Goal: Submit feedback/report problem: Submit feedback/report problem

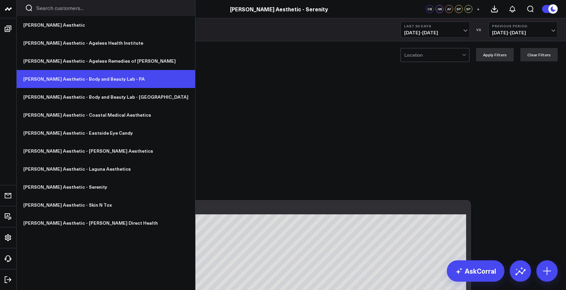
click at [97, 81] on link "[PERSON_NAME] Aesthetic - Body and Beauty Lab - PA" at bounding box center [106, 79] width 178 height 18
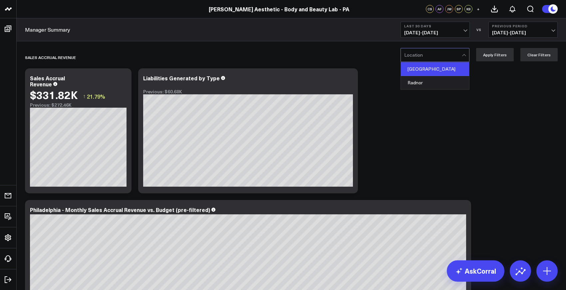
click at [430, 70] on div "[GEOGRAPHIC_DATA]" at bounding box center [435, 69] width 68 height 14
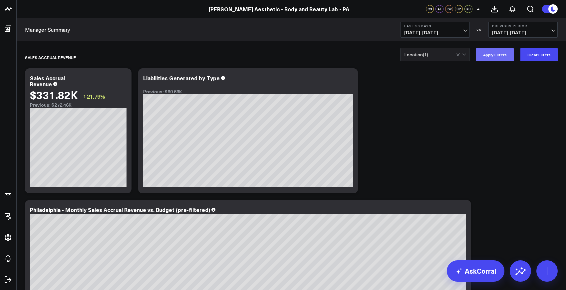
click at [492, 58] on button "Apply Filters" at bounding box center [495, 54] width 38 height 13
click at [488, 52] on button "Apply Filters" at bounding box center [495, 54] width 38 height 13
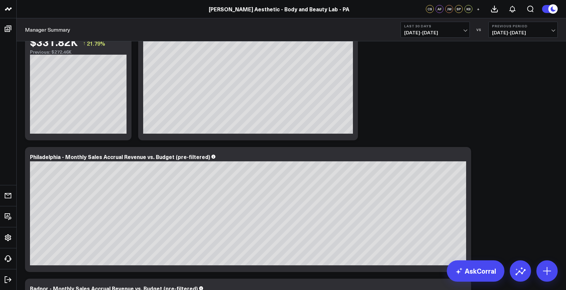
scroll to position [57, 0]
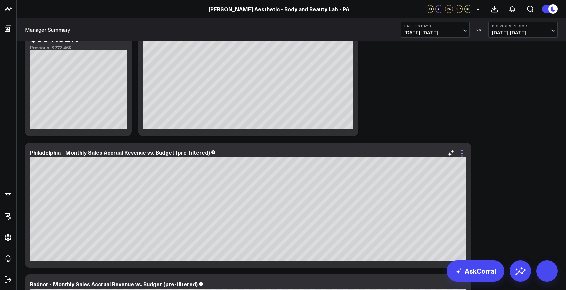
click at [461, 150] on icon at bounding box center [461, 150] width 1 height 1
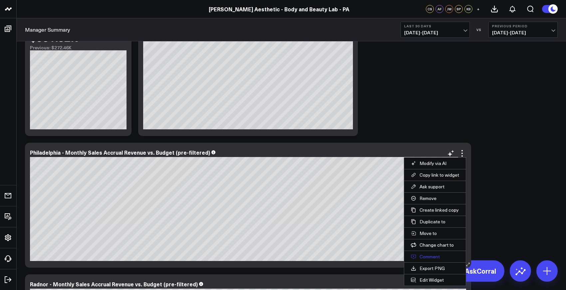
click at [428, 258] on button "Comment" at bounding box center [435, 256] width 62 height 11
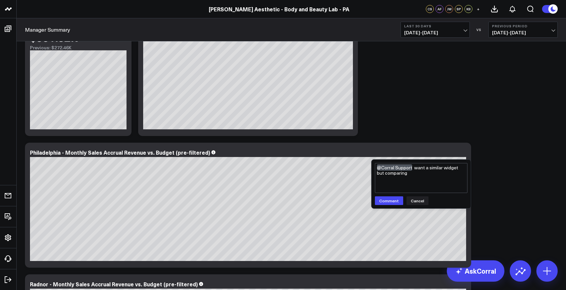
drag, startPoint x: 427, startPoint y: 173, endPoint x: 416, endPoint y: 169, distance: 12.1
click at [416, 169] on textarea "@Corral Support want a similar widget but comparing" at bounding box center [421, 178] width 93 height 30
type textarea "@Corral Support"
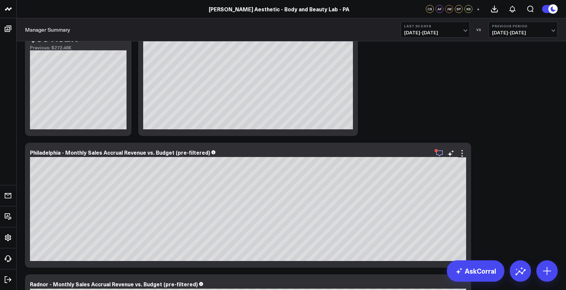
click at [440, 153] on icon "button" at bounding box center [439, 153] width 8 height 8
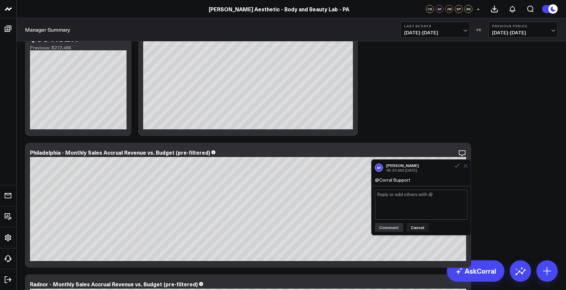
click at [466, 167] on icon at bounding box center [465, 165] width 4 height 4
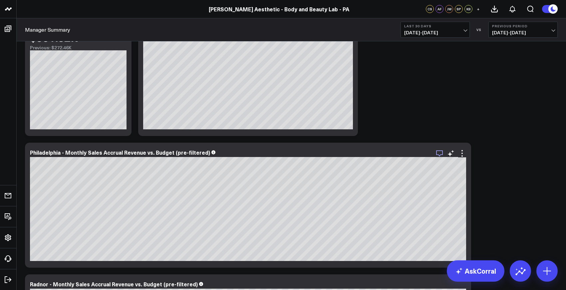
click at [439, 155] on icon "button" at bounding box center [439, 153] width 7 height 6
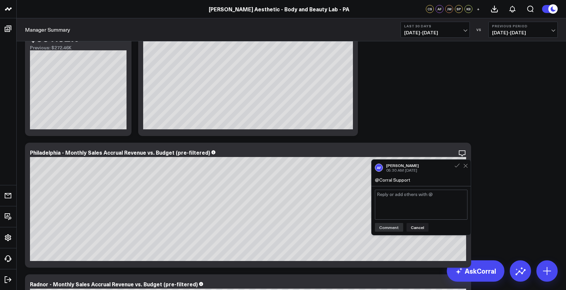
click at [457, 169] on div "AF Allie Fleischer 05:30 AM Today" at bounding box center [421, 167] width 93 height 9
click at [457, 167] on icon at bounding box center [457, 165] width 6 height 6
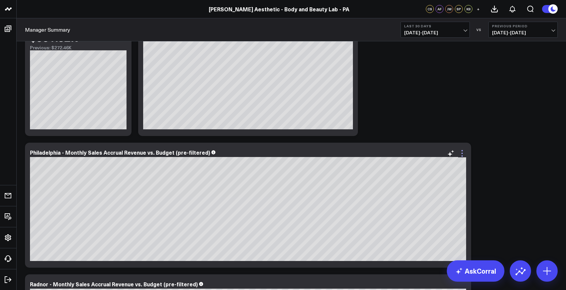
click at [462, 151] on icon at bounding box center [462, 153] width 8 height 8
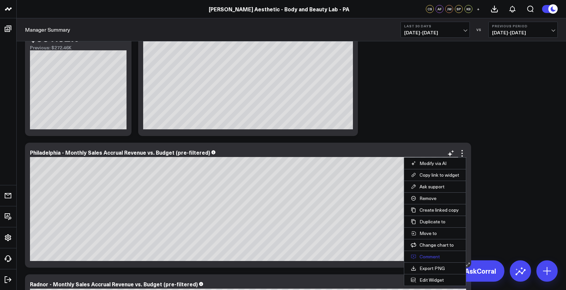
click at [429, 257] on button "Comment" at bounding box center [435, 256] width 62 height 11
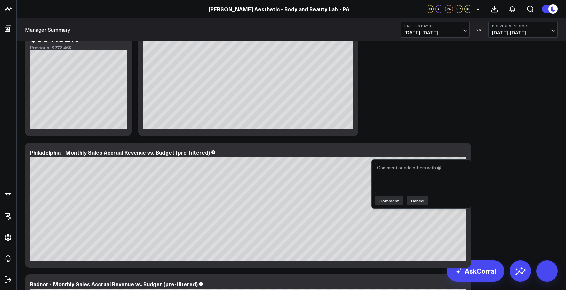
type textarea "C"
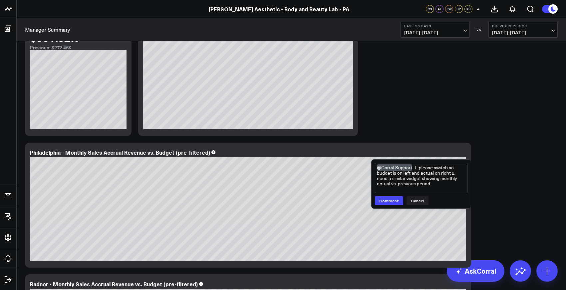
drag, startPoint x: 398, startPoint y: 184, endPoint x: 489, endPoint y: 184, distance: 91.9
type textarea "@Corral Support 1. please switch so budget is on left and actual on right 2. ne…"
click at [390, 199] on button "Comment" at bounding box center [389, 200] width 28 height 9
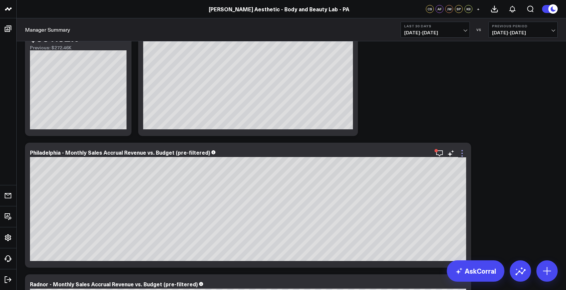
click at [461, 154] on icon at bounding box center [462, 153] width 8 height 8
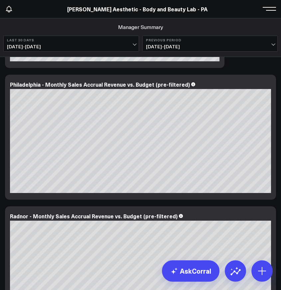
scroll to position [313, 0]
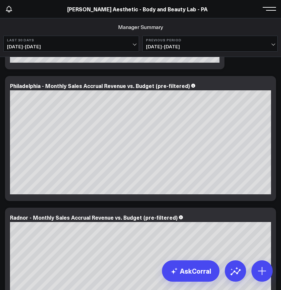
click at [105, 50] on button "Last 30 Days [DATE] - [DATE]" at bounding box center [71, 44] width 136 height 16
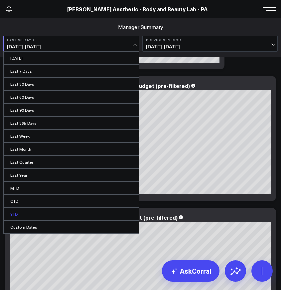
click at [20, 215] on link "YTD" at bounding box center [71, 213] width 135 height 13
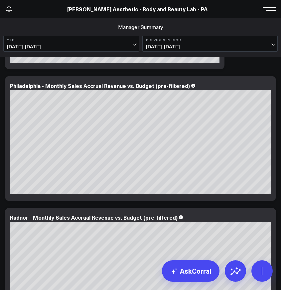
click at [36, 155] on div at bounding box center [140, 142] width 261 height 104
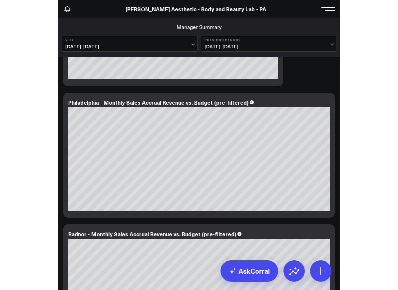
scroll to position [295, 0]
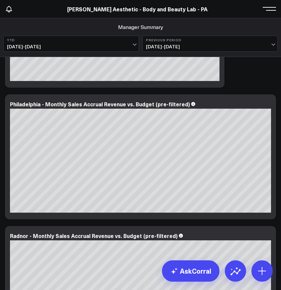
click at [100, 95] on div "Philadelphia - Monthly Sales Accrual Revenue vs. Budget (pre-filtered)" at bounding box center [140, 156] width 271 height 125
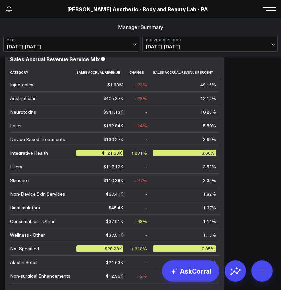
scroll to position [603, 0]
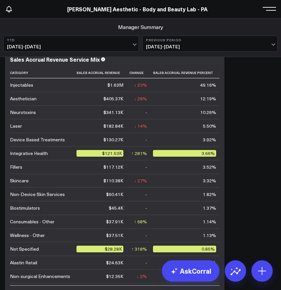
click at [113, 43] on button "YTD 01/01/25 - 10/14/25" at bounding box center [71, 44] width 136 height 16
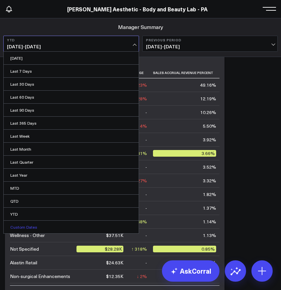
click at [40, 226] on link "Custom Dates" at bounding box center [71, 226] width 135 height 13
select select "9"
select select "2025"
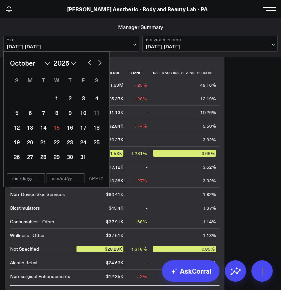
click at [44, 63] on select "January February March April May June July August September October November De…" at bounding box center [30, 63] width 40 height 10
select select "3"
select select "2025"
click at [44, 97] on div "1" at bounding box center [43, 97] width 13 height 13
type input "04/01/25"
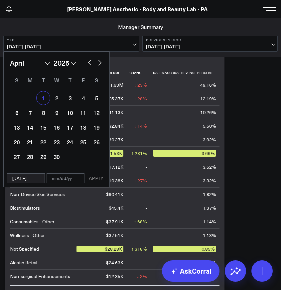
select select "3"
select select "2025"
click at [101, 65] on button "button" at bounding box center [100, 62] width 7 height 8
select select "6"
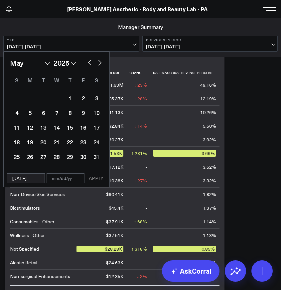
select select "2025"
click at [101, 65] on button "button" at bounding box center [100, 62] width 7 height 8
select select "7"
select select "2025"
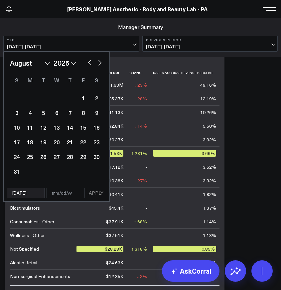
click at [101, 65] on button "button" at bounding box center [100, 62] width 7 height 8
select select "8"
select select "2025"
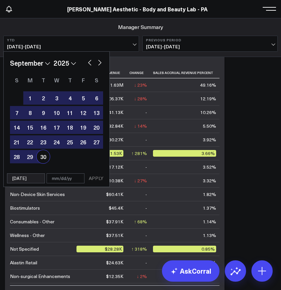
click at [41, 161] on div "30" at bounding box center [43, 156] width 13 height 13
type input "[DATE]"
select select "8"
select select "2025"
click at [93, 178] on button "APPLY" at bounding box center [96, 178] width 20 height 10
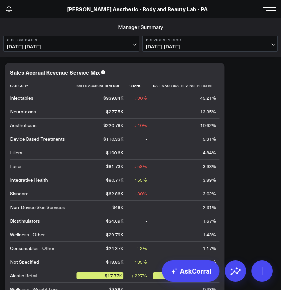
scroll to position [590, 0]
click at [206, 46] on span "09/30/24 - 03/31/25" at bounding box center [210, 46] width 129 height 5
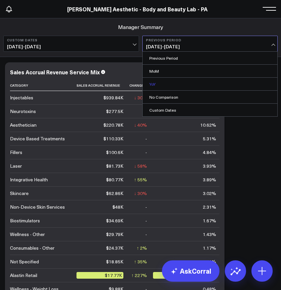
click at [176, 85] on link "YoY" at bounding box center [210, 84] width 135 height 13
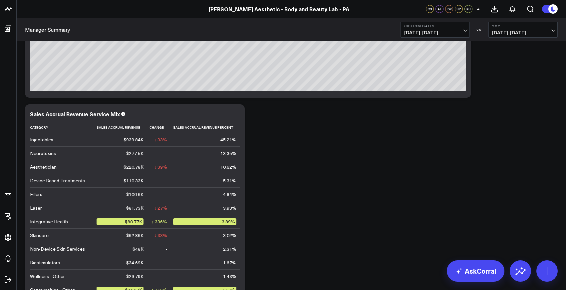
scroll to position [335, 0]
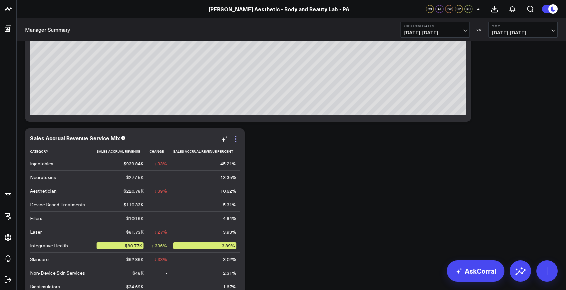
click at [236, 138] on icon at bounding box center [236, 139] width 8 height 8
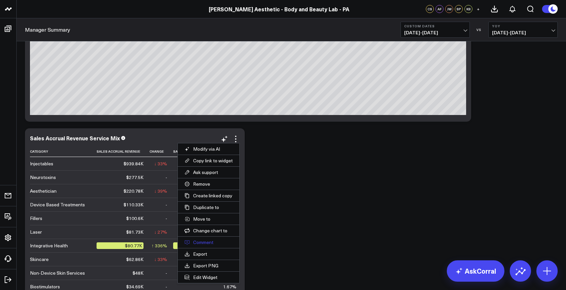
click at [204, 240] on button "Comment" at bounding box center [209, 241] width 62 height 11
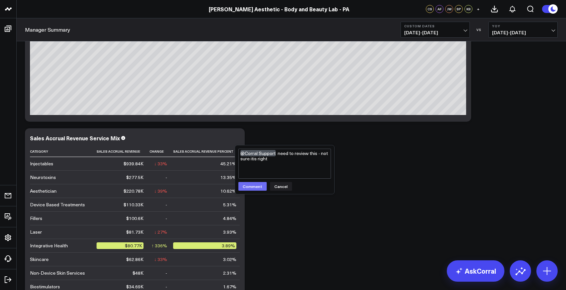
type textarea "@Corral Support need to review this - not sure itis right"
click at [255, 189] on button "Comment" at bounding box center [252, 186] width 28 height 9
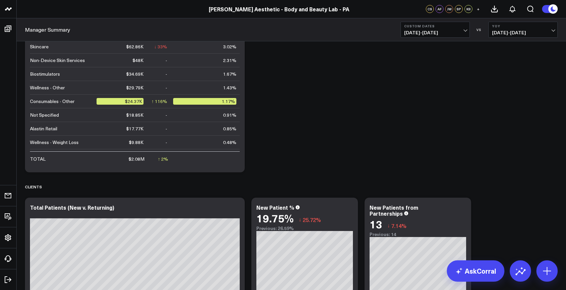
scroll to position [552, 0]
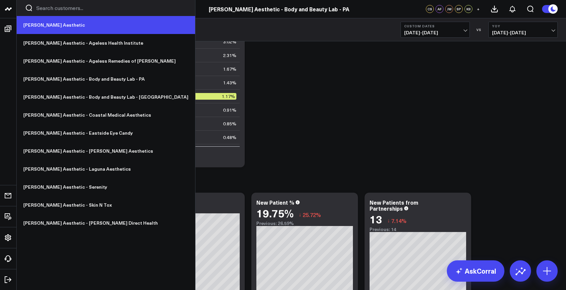
click at [30, 23] on link "[PERSON_NAME] Aesthetic" at bounding box center [106, 25] width 178 height 18
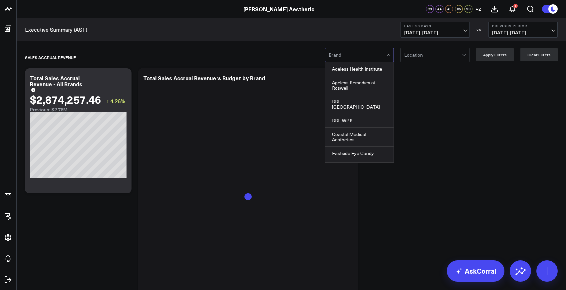
click at [417, 34] on span "[DATE] - [DATE]" at bounding box center [435, 32] width 62 height 5
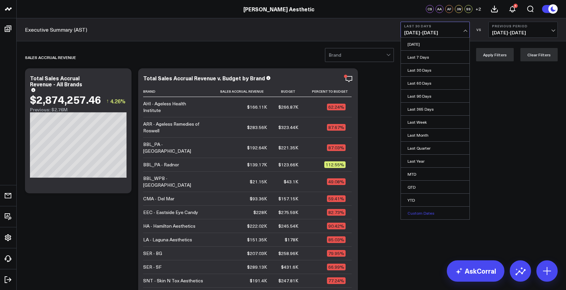
click at [422, 214] on link "Custom Dates" at bounding box center [435, 212] width 69 height 13
select select "9"
select select "2025"
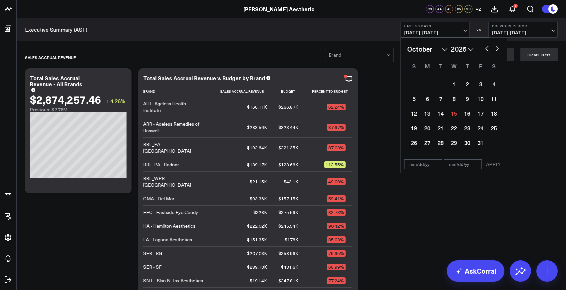
click at [424, 49] on select "January February March April May June July August September October November De…" at bounding box center [427, 49] width 40 height 10
select select "3"
select select "2025"
click at [438, 82] on div "1" at bounding box center [440, 83] width 13 height 13
type input "04/01/25"
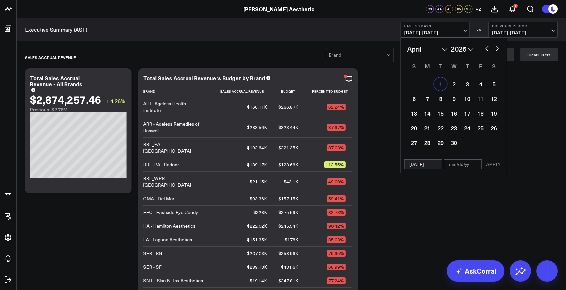
select select "3"
select select "2025"
click at [496, 47] on button "button" at bounding box center [497, 48] width 7 height 8
select select "4"
select select "2025"
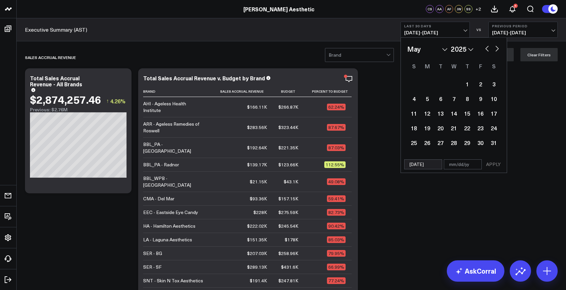
click at [496, 47] on button "button" at bounding box center [497, 48] width 7 height 8
select select "7"
select select "2025"
click at [496, 47] on button "button" at bounding box center [497, 48] width 7 height 8
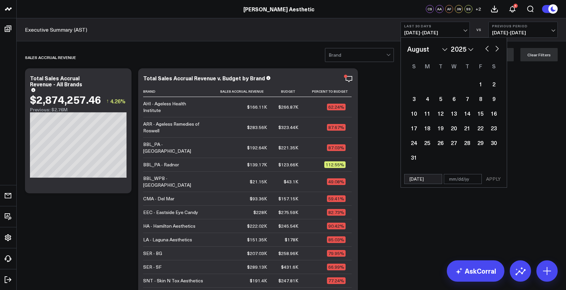
select select "8"
select select "2025"
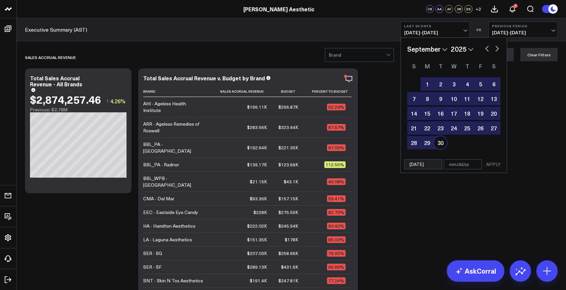
click at [437, 144] on div "30" at bounding box center [440, 142] width 13 height 13
type input "[DATE]"
select select "8"
select select "2025"
click at [520, 35] on span "08/16/25 - 09/14/25" at bounding box center [523, 32] width 62 height 5
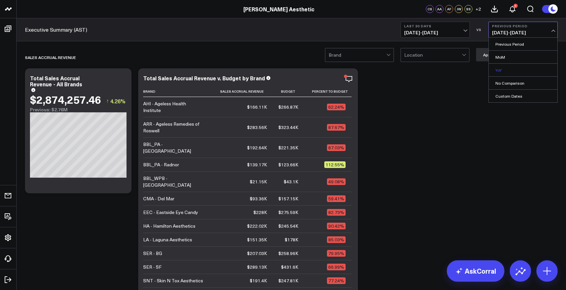
click at [506, 69] on link "YoY" at bounding box center [523, 70] width 69 height 13
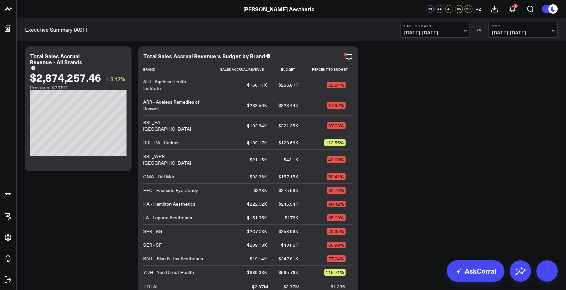
scroll to position [22, 0]
click at [442, 30] on span "[DATE] - [DATE]" at bounding box center [435, 32] width 62 height 5
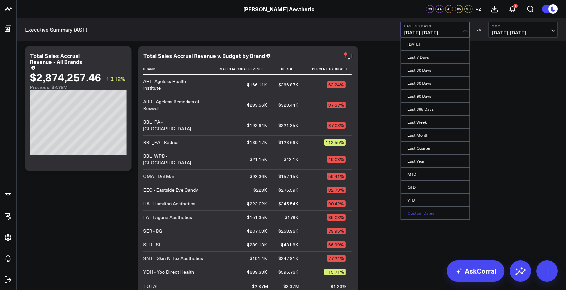
click at [418, 215] on link "Custom Dates" at bounding box center [435, 212] width 69 height 13
select select "9"
select select "2025"
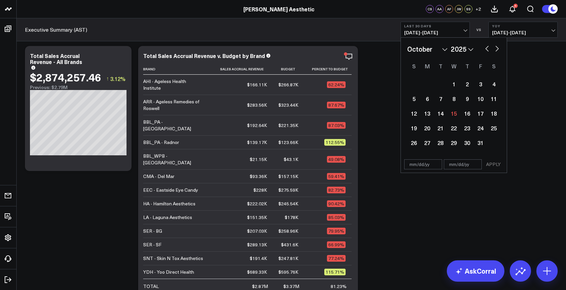
click at [430, 45] on select "January February March April May June July August September October November De…" at bounding box center [427, 49] width 40 height 10
select select "3"
select select "2025"
click at [440, 84] on div "1" at bounding box center [440, 83] width 13 height 13
type input "04/01/25"
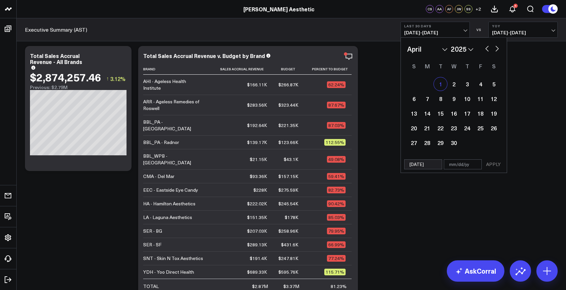
select select "3"
select select "2025"
click at [497, 51] on button "button" at bounding box center [497, 48] width 7 height 8
select select "4"
select select "2025"
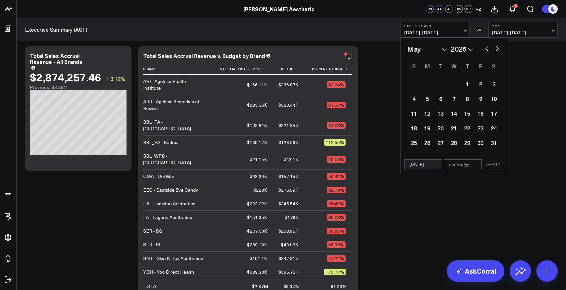
click at [497, 51] on button "button" at bounding box center [497, 48] width 7 height 8
select select "6"
select select "2025"
click at [497, 51] on button "button" at bounding box center [497, 48] width 7 height 8
select select "7"
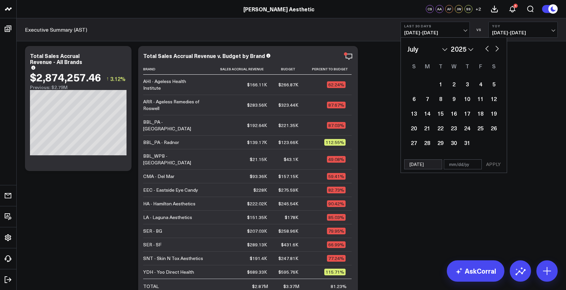
select select "2025"
click at [497, 51] on button "button" at bounding box center [497, 48] width 7 height 8
select select "8"
select select "2025"
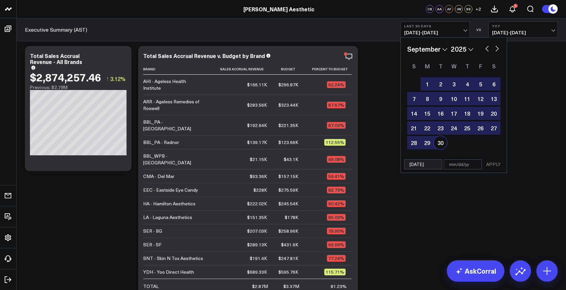
click at [439, 145] on div "30" at bounding box center [440, 142] width 13 height 13
type input "[DATE]"
select select "8"
select select "2025"
click at [514, 37] on button "YoY 09/15/24 - 10/14/24" at bounding box center [522, 30] width 69 height 16
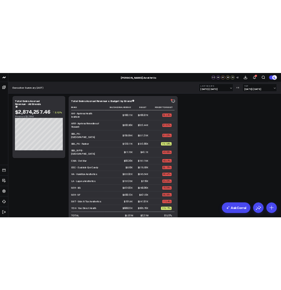
scroll to position [0, 0]
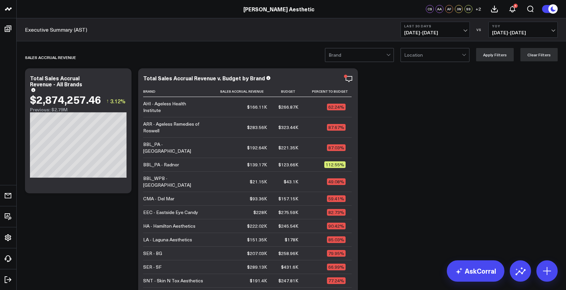
click at [449, 30] on span "[DATE] - [DATE]" at bounding box center [435, 32] width 62 height 5
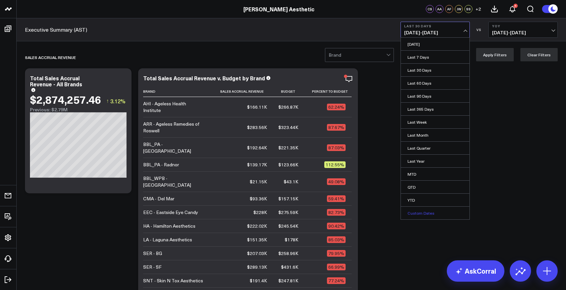
click at [418, 209] on link "Custom Dates" at bounding box center [435, 212] width 69 height 13
select select "9"
select select "2025"
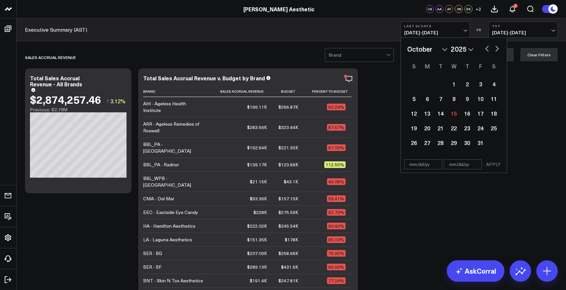
click at [429, 51] on select "January February March April May June July August September October November De…" at bounding box center [427, 49] width 40 height 10
select select "3"
select select "2025"
click at [452, 84] on div "2" at bounding box center [453, 83] width 13 height 13
type input "04/02/25"
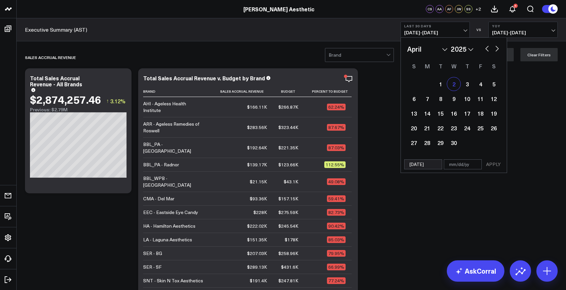
select select "3"
select select "2025"
click at [441, 85] on div "1" at bounding box center [440, 83] width 13 height 13
type input "04/01/25"
type input "04/02/25"
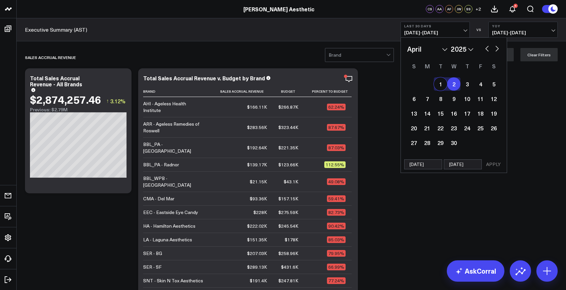
select select "3"
select select "2025"
click at [437, 85] on div "1" at bounding box center [440, 83] width 13 height 13
select select "3"
select select "2025"
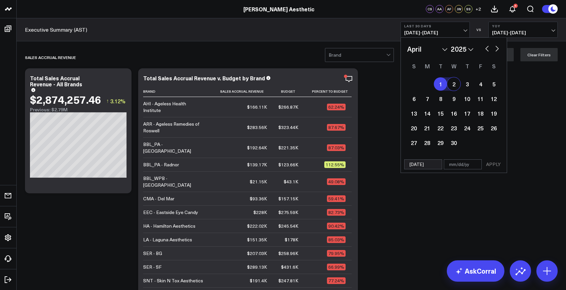
click at [501, 50] on div "January February March April May June July August September October November De…" at bounding box center [454, 97] width 106 height 119
click at [496, 50] on button "button" at bounding box center [497, 48] width 7 height 8
select select "5"
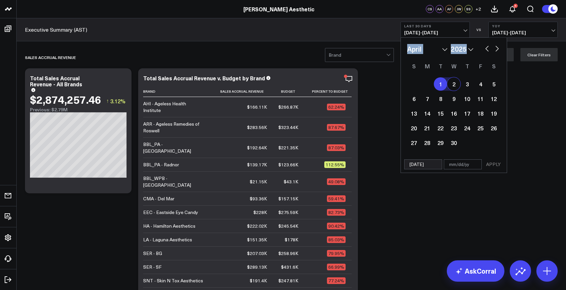
select select "2025"
click at [496, 50] on button "button" at bounding box center [497, 48] width 7 height 8
select select "6"
select select "2025"
click at [496, 50] on button "button" at bounding box center [497, 48] width 7 height 8
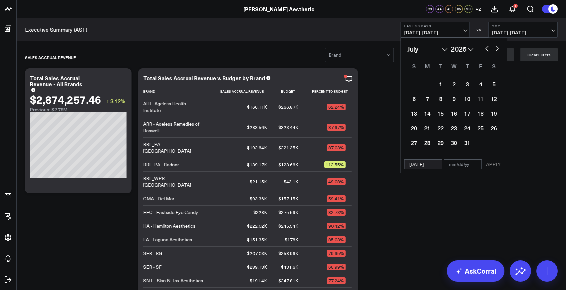
select select "7"
select select "2025"
click at [496, 50] on button "button" at bounding box center [497, 48] width 7 height 8
select select "8"
select select "2025"
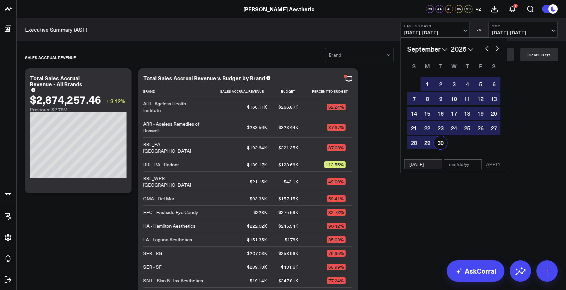
click at [440, 145] on div "30" at bounding box center [440, 142] width 13 height 13
type input "[DATE]"
select select "8"
select select "2025"
click at [487, 167] on button "APPLY" at bounding box center [493, 164] width 20 height 10
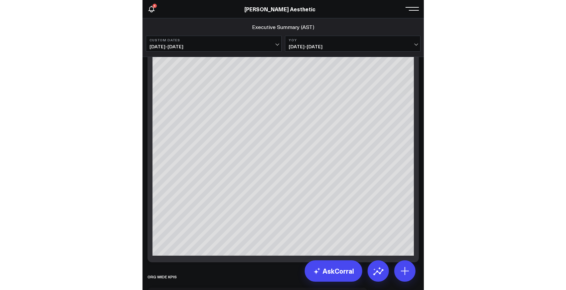
scroll to position [666, 0]
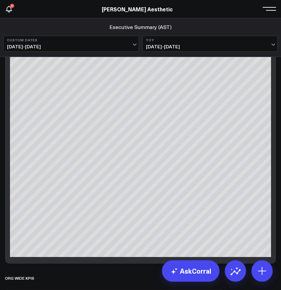
click at [204, 183] on div at bounding box center [140, 146] width 261 height 222
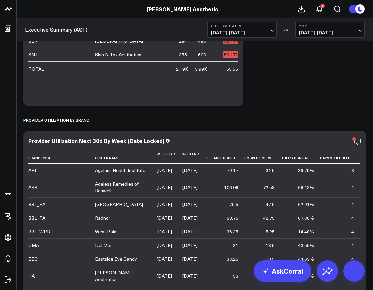
scroll to position [3000, 0]
click at [259, 34] on span "04/01/25 - 09/30/25" at bounding box center [242, 32] width 62 height 5
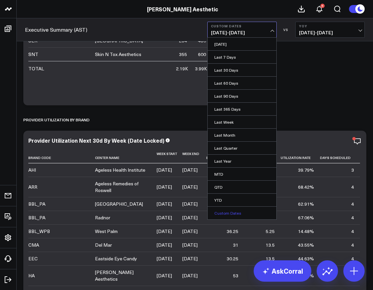
click at [230, 211] on link "Custom Dates" at bounding box center [241, 212] width 69 height 13
select select "9"
select select "2025"
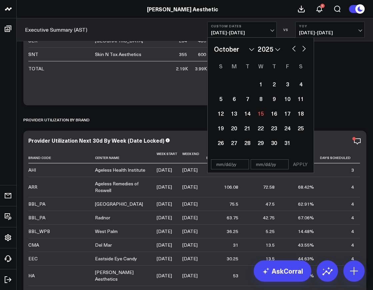
click at [268, 49] on select "2026 2025 2024 2023 2022 2021 2020 2019 2018 2017 2016 2015 2014 2013 2012 2011…" at bounding box center [268, 49] width 23 height 10
click at [238, 47] on select "January February March April May June July August September October November De…" at bounding box center [234, 49] width 40 height 10
select select "3"
select select "2025"
select select "3"
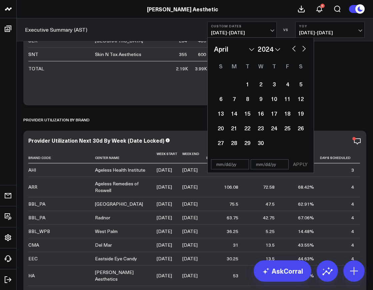
select select "2024"
click at [235, 87] on div "1" at bounding box center [233, 83] width 13 height 13
type input "[DATE]"
select select "3"
select select "2024"
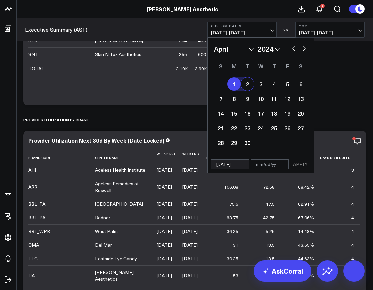
click at [304, 48] on button "button" at bounding box center [303, 48] width 7 height 8
select select "4"
select select "2024"
click at [304, 48] on button "button" at bounding box center [303, 48] width 7 height 8
select select "5"
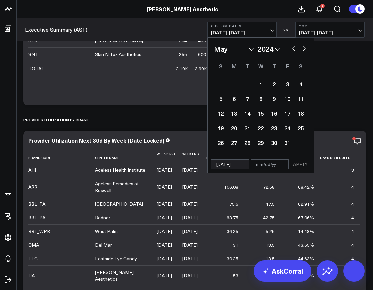
select select "2024"
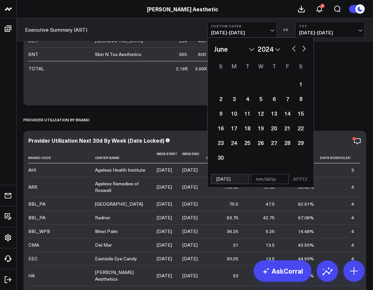
click at [304, 48] on button "button" at bounding box center [303, 48] width 7 height 8
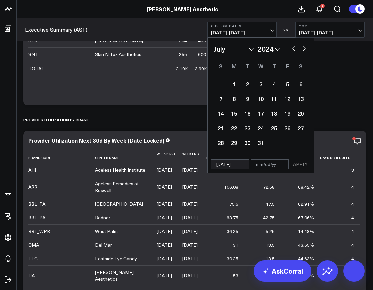
click at [304, 48] on button "button" at bounding box center [303, 48] width 7 height 8
select select "7"
select select "2024"
click at [304, 48] on button "button" at bounding box center [303, 48] width 7 height 8
select select "8"
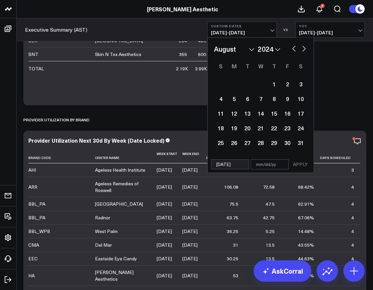
select select "2024"
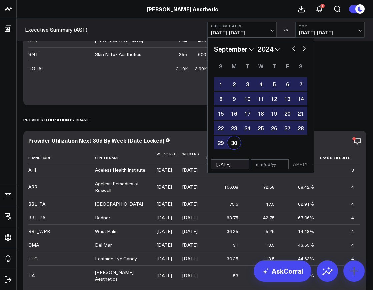
click at [236, 143] on div "30" at bounding box center [233, 142] width 13 height 13
type input "[DATE]"
select select "8"
select select "2024"
click at [300, 164] on button "APPLY" at bounding box center [300, 164] width 20 height 10
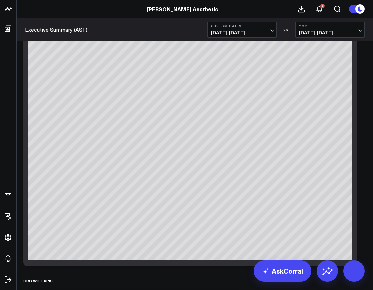
scroll to position [451, 0]
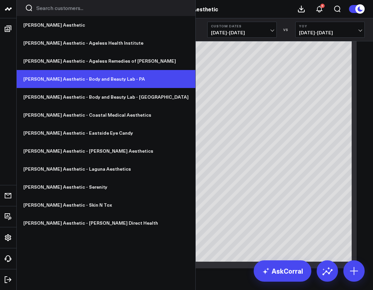
click at [74, 80] on link "[PERSON_NAME] Aesthetic - Body and Beauty Lab - PA" at bounding box center [106, 79] width 178 height 18
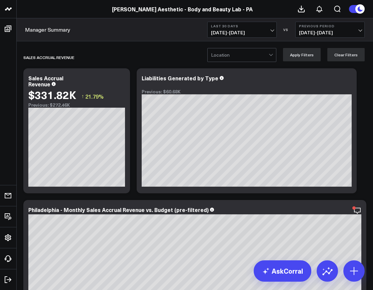
click at [233, 28] on button "Last 30 Days [DATE] - [DATE]" at bounding box center [241, 30] width 69 height 16
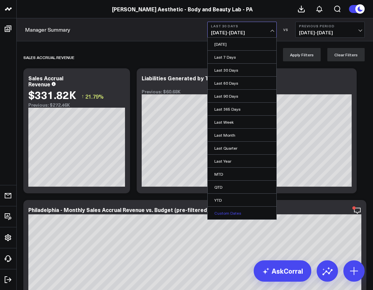
click at [224, 214] on link "Custom Dates" at bounding box center [241, 212] width 69 height 13
select select "9"
select select "2025"
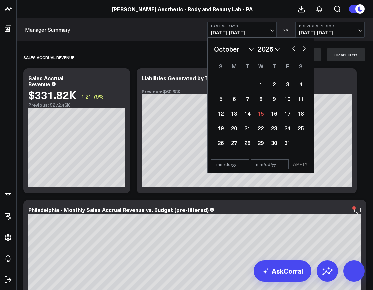
click at [236, 51] on select "January February March April May June July August September October November De…" at bounding box center [234, 49] width 40 height 10
select select "3"
select select "2025"
click at [269, 48] on select "2026 2025 2024 2023 2022 2021 2020 2019 2018 2017 2016 2015 2014 2013 2012 2011…" at bounding box center [268, 49] width 23 height 10
select select "3"
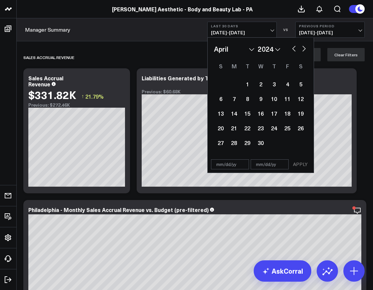
select select "2024"
click at [233, 84] on div "1" at bounding box center [233, 83] width 13 height 13
type input "[DATE]"
select select "3"
select select "2024"
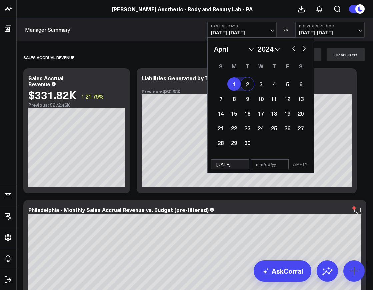
click at [306, 45] on button "button" at bounding box center [303, 48] width 7 height 8
select select "4"
select select "2024"
click at [304, 49] on button "button" at bounding box center [303, 48] width 7 height 8
select select "6"
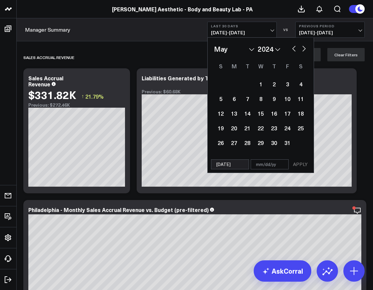
select select "2024"
click at [304, 49] on button "button" at bounding box center [303, 48] width 7 height 8
select select "7"
select select "2024"
click at [304, 49] on button "button" at bounding box center [303, 48] width 7 height 8
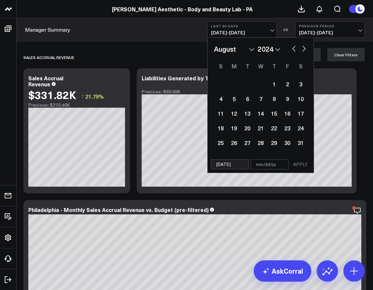
select select "8"
select select "2024"
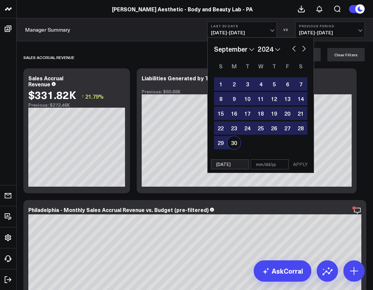
click at [233, 142] on div "30" at bounding box center [233, 142] width 13 height 13
type input "[DATE]"
select select "8"
select select "2024"
click at [297, 163] on button "APPLY" at bounding box center [300, 164] width 20 height 10
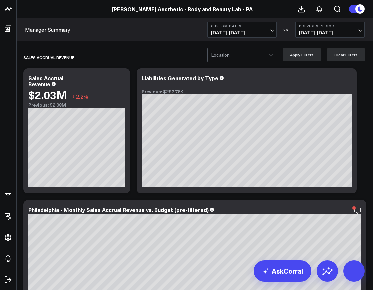
click at [234, 30] on span "04/01/24 - 09/30/24" at bounding box center [242, 32] width 62 height 5
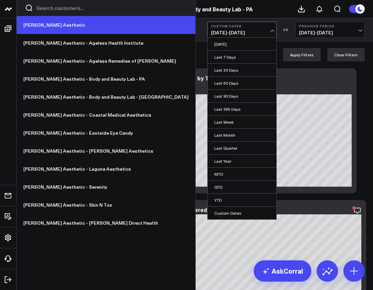
click at [35, 26] on link "[PERSON_NAME] Aesthetic" at bounding box center [106, 25] width 178 height 18
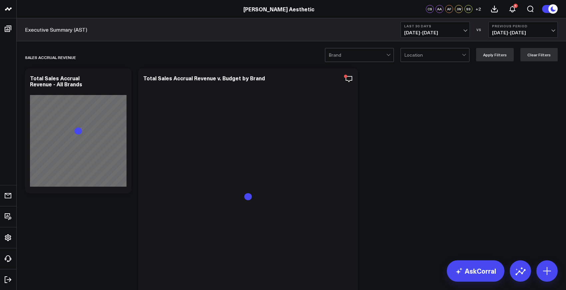
click at [372, 32] on span "[DATE] - [DATE]" at bounding box center [435, 32] width 62 height 5
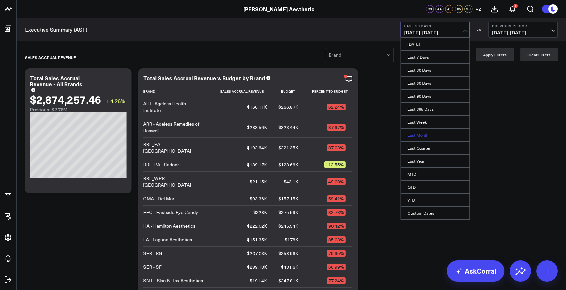
click at [372, 136] on link "Last Month" at bounding box center [435, 135] width 69 height 13
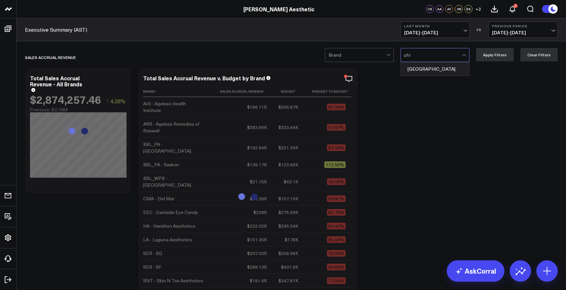
type input "phil"
click at [372, 69] on div "[GEOGRAPHIC_DATA]" at bounding box center [435, 68] width 68 height 13
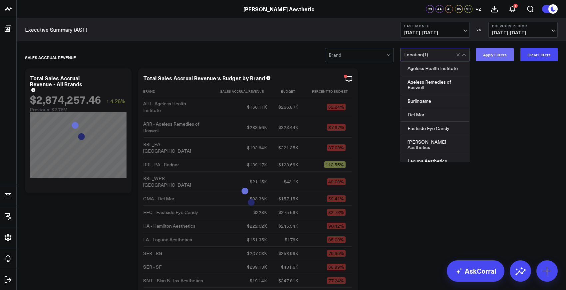
click at [372, 54] on button "Apply Filters" at bounding box center [495, 54] width 38 height 13
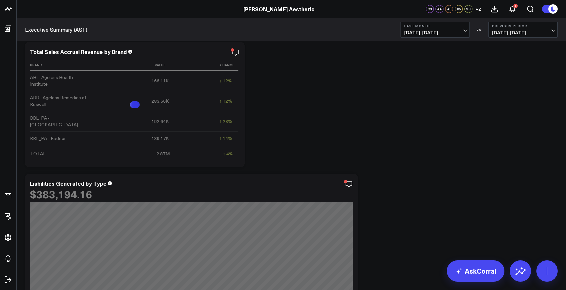
scroll to position [292, 0]
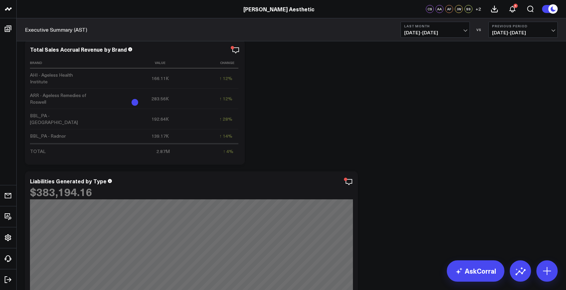
click at [372, 33] on span "[DATE] - [DATE]" at bounding box center [523, 32] width 62 height 5
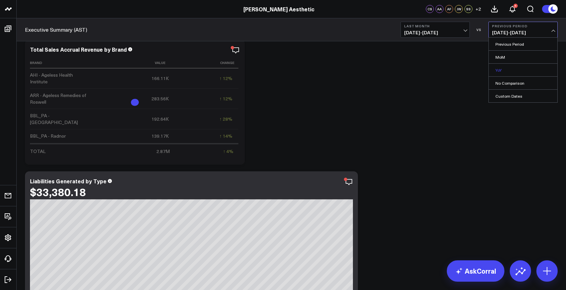
click at [372, 69] on link "YoY" at bounding box center [523, 70] width 69 height 13
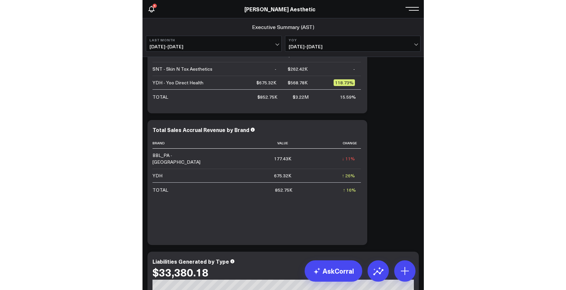
scroll to position [424, 0]
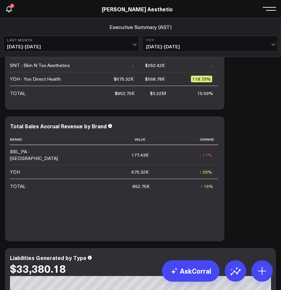
click at [108, 46] on span "[DATE] - [DATE]" at bounding box center [71, 46] width 129 height 5
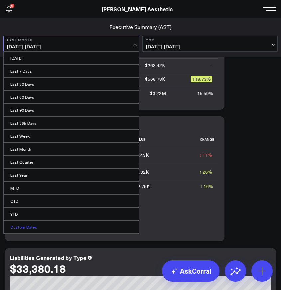
click at [45, 227] on link "Custom Dates" at bounding box center [71, 226] width 135 height 13
select select "9"
select select "2025"
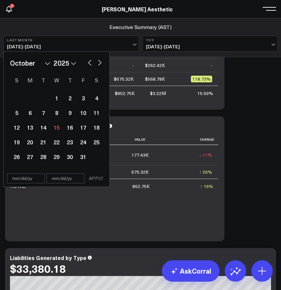
click at [45, 64] on select "January February March April May June July August September October November De…" at bounding box center [30, 63] width 40 height 10
select select "8"
select select "2025"
click at [68, 65] on select "2026 2025 2024 2023 2022 2021 2020 2019 2018 2017 2016 2015 2014 2013 2012 2011…" at bounding box center [65, 63] width 23 height 10
select select "8"
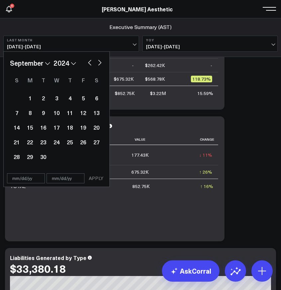
select select "2024"
click at [16, 102] on div "1" at bounding box center [16, 97] width 13 height 13
type input "[DATE]"
select select "8"
select select "2024"
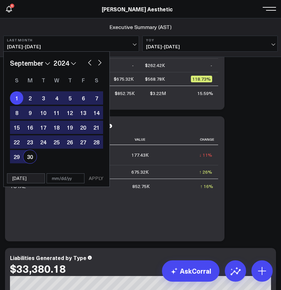
click at [30, 156] on div "30" at bounding box center [29, 156] width 13 height 13
type input "[DATE]"
select select "8"
select select "2024"
click at [95, 178] on button "APPLY" at bounding box center [96, 178] width 20 height 10
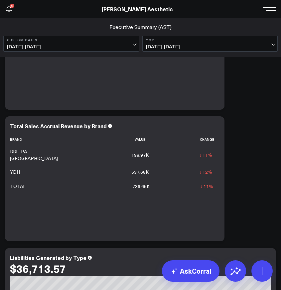
click at [114, 49] on span "[DATE] - [DATE]" at bounding box center [71, 46] width 129 height 5
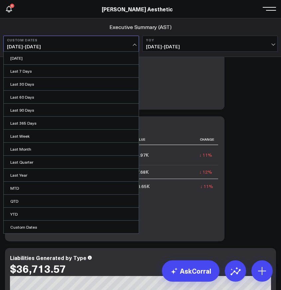
click at [95, 46] on span "[DATE] - [DATE]" at bounding box center [71, 46] width 129 height 5
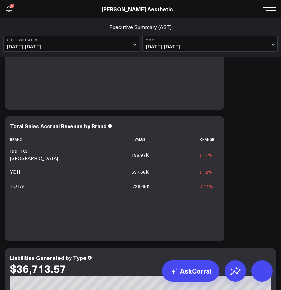
click at [95, 46] on span "[DATE] - [DATE]" at bounding box center [71, 46] width 129 height 5
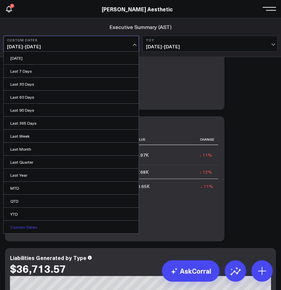
click at [49, 231] on link "Custom Dates" at bounding box center [71, 226] width 135 height 13
select select "9"
select select "2025"
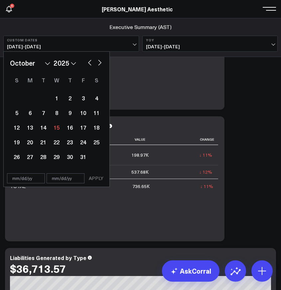
click at [46, 63] on select "January February March April May June July August September October November De…" at bounding box center [30, 63] width 40 height 10
select select "7"
select select "2025"
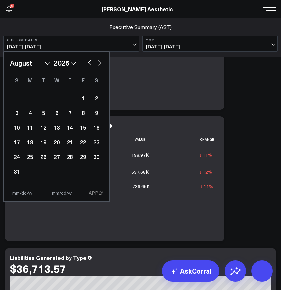
click at [63, 65] on select "2026 2025 2024 2023 2022 2021 2020 2019 2018 2017 2016 2015 2014 2013 2012 2011…" at bounding box center [65, 63] width 23 height 10
select select "7"
select select "2024"
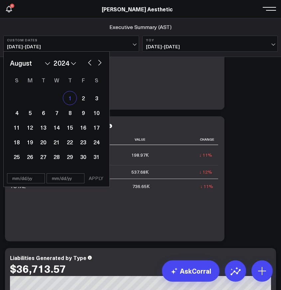
click at [69, 99] on div "1" at bounding box center [69, 97] width 13 height 13
type input "[DATE]"
select select "7"
select select "2024"
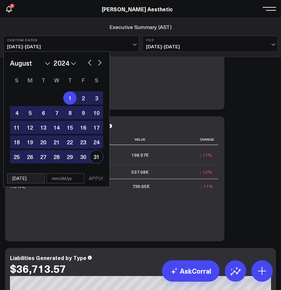
click at [93, 153] on div "31" at bounding box center [96, 156] width 13 height 13
type input "[DATE]"
select select "7"
select select "2024"
click at [96, 179] on button "APPLY" at bounding box center [96, 178] width 20 height 10
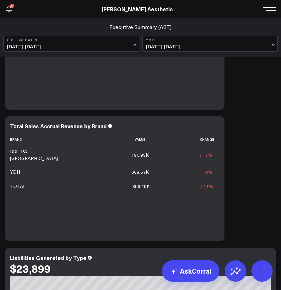
click at [119, 47] on span "[DATE] - [DATE]" at bounding box center [71, 46] width 129 height 5
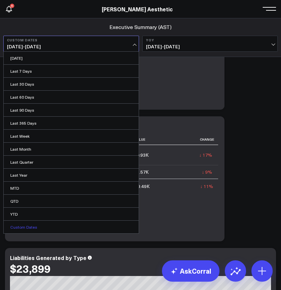
click at [59, 227] on link "Custom Dates" at bounding box center [71, 226] width 135 height 13
select select "9"
select select "2025"
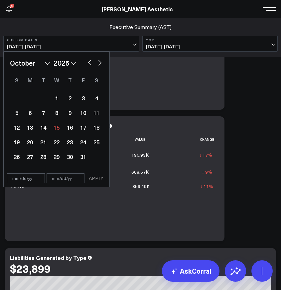
click at [39, 60] on select "January February March April May June July August September October November De…" at bounding box center [30, 63] width 40 height 10
select select "6"
select select "2025"
click at [63, 63] on select "2026 2025 2024 2023 2022 2021 2020 2019 2018 2017 2016 2015 2014 2013 2012 2011…" at bounding box center [65, 63] width 23 height 10
select select "6"
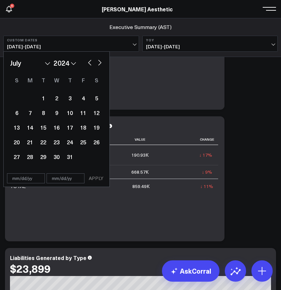
select select "2024"
click at [43, 98] on div "2" at bounding box center [43, 97] width 13 height 13
type input "[DATE]"
select select "6"
select select "2024"
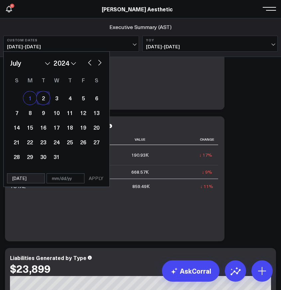
click at [27, 101] on div "1" at bounding box center [29, 97] width 13 height 13
type input "[DATE]"
select select "6"
select select "2024"
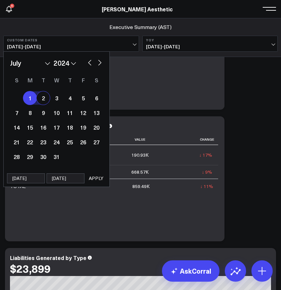
click at [27, 99] on div "1" at bounding box center [29, 97] width 13 height 13
select select "6"
select select "2024"
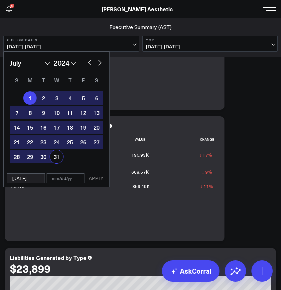
click at [56, 156] on div "31" at bounding box center [56, 156] width 13 height 13
type input "[DATE]"
select select "6"
select select "2024"
click at [96, 174] on button "APPLY" at bounding box center [96, 178] width 20 height 10
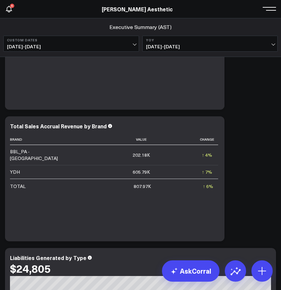
click at [121, 46] on span "[DATE] - [DATE]" at bounding box center [71, 46] width 129 height 5
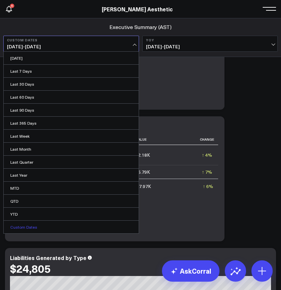
click at [73, 228] on link "Custom Dates" at bounding box center [71, 226] width 135 height 13
select select "9"
select select "2025"
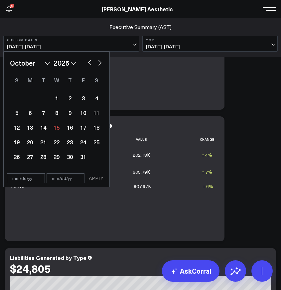
click at [36, 63] on select "January February March April May June July August September October November De…" at bounding box center [30, 63] width 40 height 10
select select "5"
select select "2025"
click at [66, 65] on select "2026 2025 2024 2023 2022 2021 2020 2019 2018 2017 2016 2015 2014 2013 2012 2011…" at bounding box center [65, 63] width 23 height 10
select select "5"
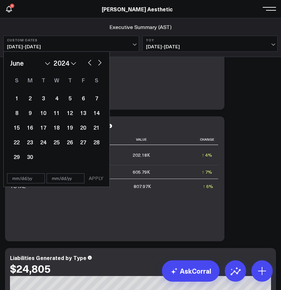
select select "2024"
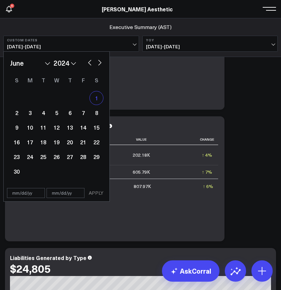
click at [97, 100] on div "1" at bounding box center [96, 97] width 13 height 13
type input "[DATE]"
select select "5"
select select "2024"
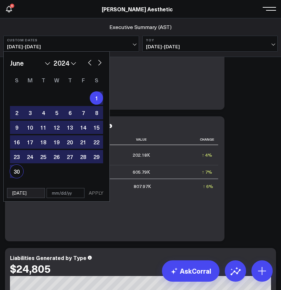
click at [13, 174] on div "30" at bounding box center [16, 170] width 13 height 13
type input "[DATE]"
select select "5"
select select "2024"
click at [101, 193] on button "APPLY" at bounding box center [96, 193] width 20 height 10
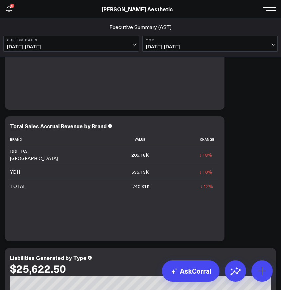
click at [119, 46] on span "[DATE] - [DATE]" at bounding box center [71, 46] width 129 height 5
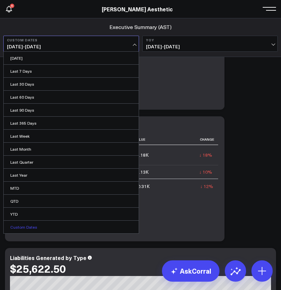
click at [45, 227] on link "Custom Dates" at bounding box center [71, 226] width 135 height 13
select select "9"
select select "2025"
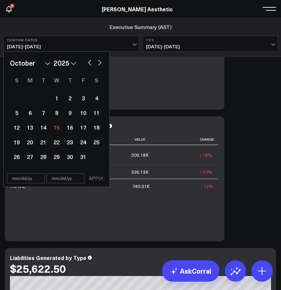
click at [31, 63] on select "January February March April May June July August September October November De…" at bounding box center [30, 63] width 40 height 10
select select "4"
select select "2025"
click at [62, 62] on select "2026 2025 2024 2023 2022 2021 2020 2019 2018 2017 2016 2015 2014 2013 2012 2011…" at bounding box center [65, 63] width 23 height 10
select select "4"
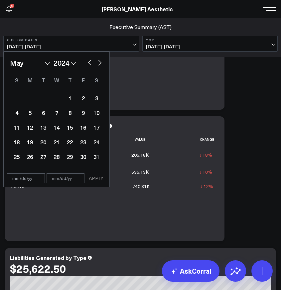
select select "2024"
click at [57, 100] on div "1" at bounding box center [56, 97] width 13 height 13
type input "[DATE]"
select select "4"
select select "2024"
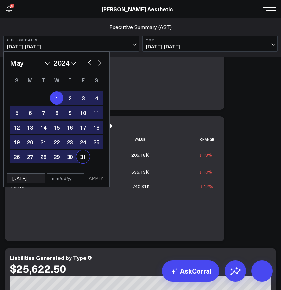
click at [83, 157] on div "31" at bounding box center [83, 156] width 13 height 13
type input "[DATE]"
select select "4"
select select "2024"
click at [93, 177] on button "APPLY" at bounding box center [96, 178] width 20 height 10
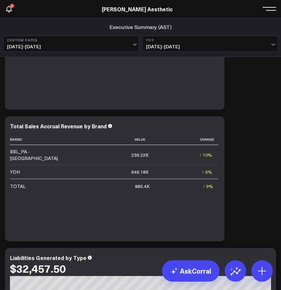
click at [129, 45] on span "[DATE] - [DATE]" at bounding box center [71, 46] width 129 height 5
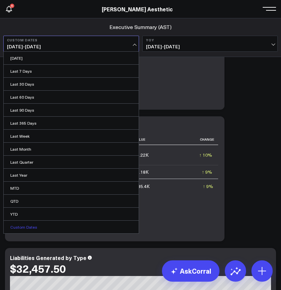
click at [66, 223] on link "Custom Dates" at bounding box center [71, 226] width 135 height 13
select select "9"
select select "2025"
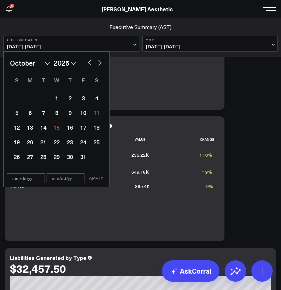
click at [36, 63] on select "January February March April May June July August September October November De…" at bounding box center [30, 63] width 40 height 10
select select "3"
select select "2025"
click at [70, 65] on select "2026 2025 2024 2023 2022 2021 2020 2019 2018 2017 2016 2015 2014 2013 2012 2011…" at bounding box center [65, 63] width 23 height 10
select select "3"
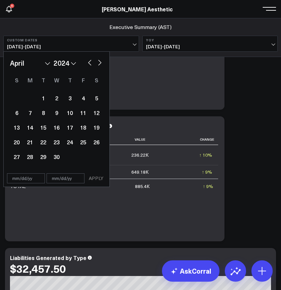
select select "2024"
click at [30, 99] on div "1" at bounding box center [29, 97] width 13 height 13
type input "[DATE]"
select select "3"
select select "2024"
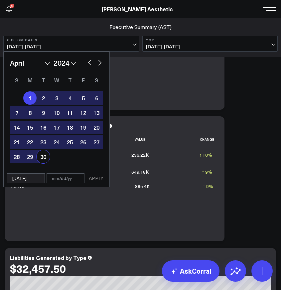
click at [45, 155] on div "30" at bounding box center [43, 156] width 13 height 13
type input "[DATE]"
select select "3"
select select "2024"
click at [94, 177] on button "APPLY" at bounding box center [96, 178] width 20 height 10
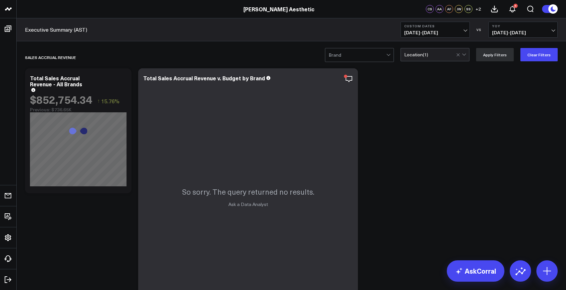
click at [372, 30] on span "[DATE] - [DATE]" at bounding box center [435, 32] width 62 height 5
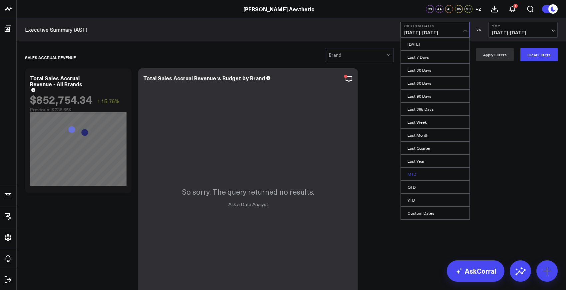
click at [372, 175] on link "MTD" at bounding box center [435, 173] width 69 height 13
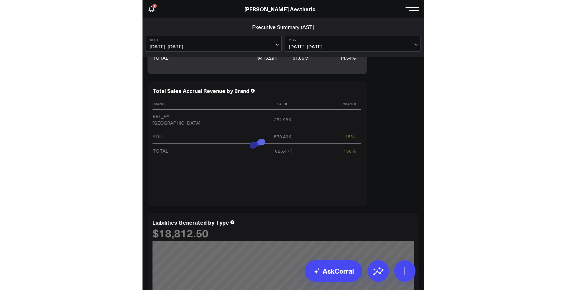
scroll to position [464, 0]
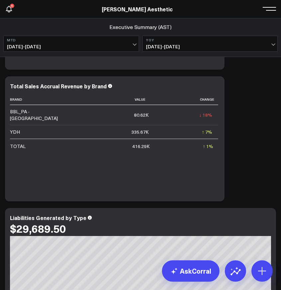
click at [121, 47] on span "[DATE] - [DATE]" at bounding box center [71, 46] width 129 height 5
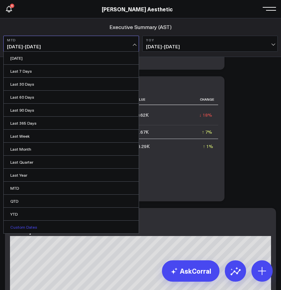
click at [66, 224] on link "Custom Dates" at bounding box center [71, 226] width 135 height 13
select select "9"
select select "2025"
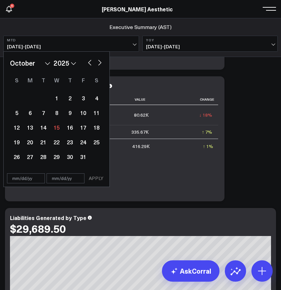
click at [59, 66] on select "2026 2025 2024 2023 2022 2021 2020 2019 2018 2017 2016 2015 2014 2013 2012 2011…" at bounding box center [65, 63] width 23 height 10
select select "9"
select select "2024"
click at [56, 99] on div "2" at bounding box center [56, 97] width 13 height 13
type input "[DATE]"
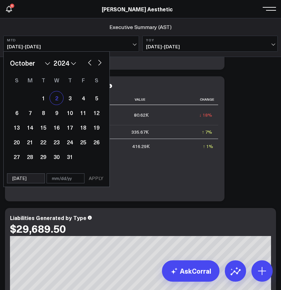
select select "9"
select select "2024"
click at [45, 101] on div "1" at bounding box center [43, 97] width 13 height 13
type input "[DATE]"
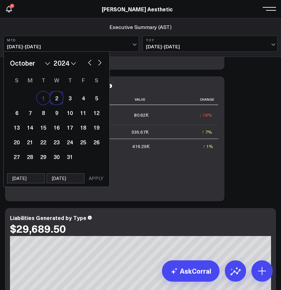
select select "9"
select select "2024"
click at [43, 101] on div "1" at bounding box center [43, 97] width 13 height 13
select select "9"
select select "2024"
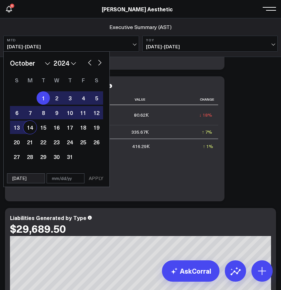
click at [29, 130] on div "14" at bounding box center [29, 127] width 13 height 13
type input "[DATE]"
select select "9"
select select "2024"
click at [95, 177] on button "APPLY" at bounding box center [96, 178] width 20 height 10
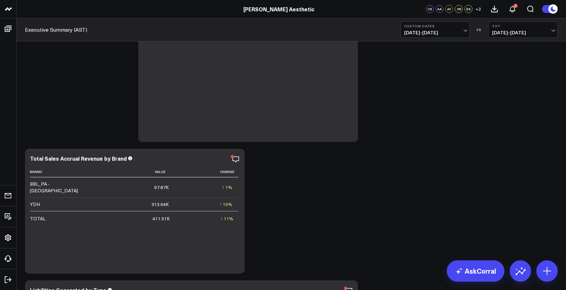
scroll to position [193, 0]
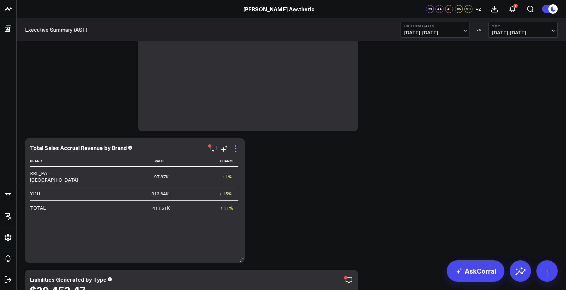
click at [235, 148] on icon at bounding box center [235, 148] width 1 height 1
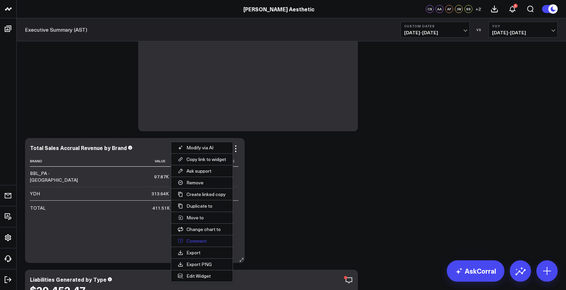
click at [197, 239] on button "Comment" at bounding box center [202, 240] width 62 height 11
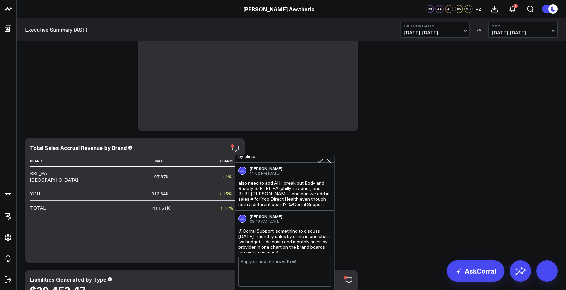
scroll to position [259, 0]
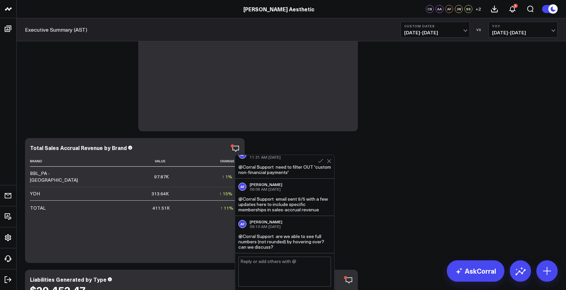
click at [264, 272] on textarea at bounding box center [284, 271] width 93 height 30
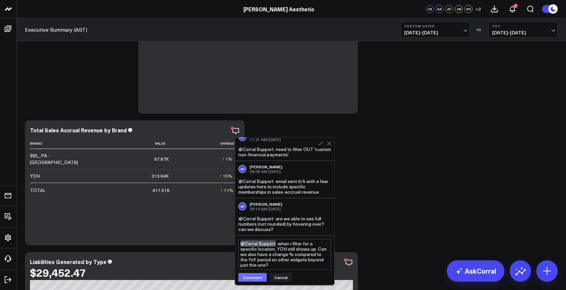
type textarea "@Corral Support when i filter for a specific location, YDH still shows up. Can …"
click at [252, 280] on button "Comment" at bounding box center [252, 277] width 28 height 9
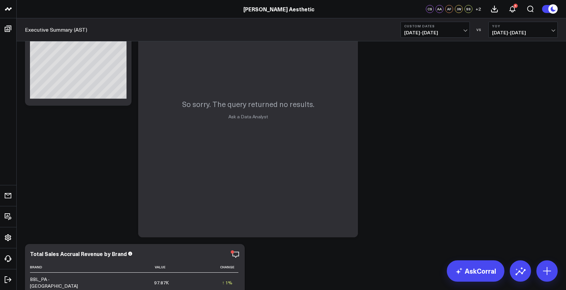
scroll to position [0, 0]
